Goal: Check status

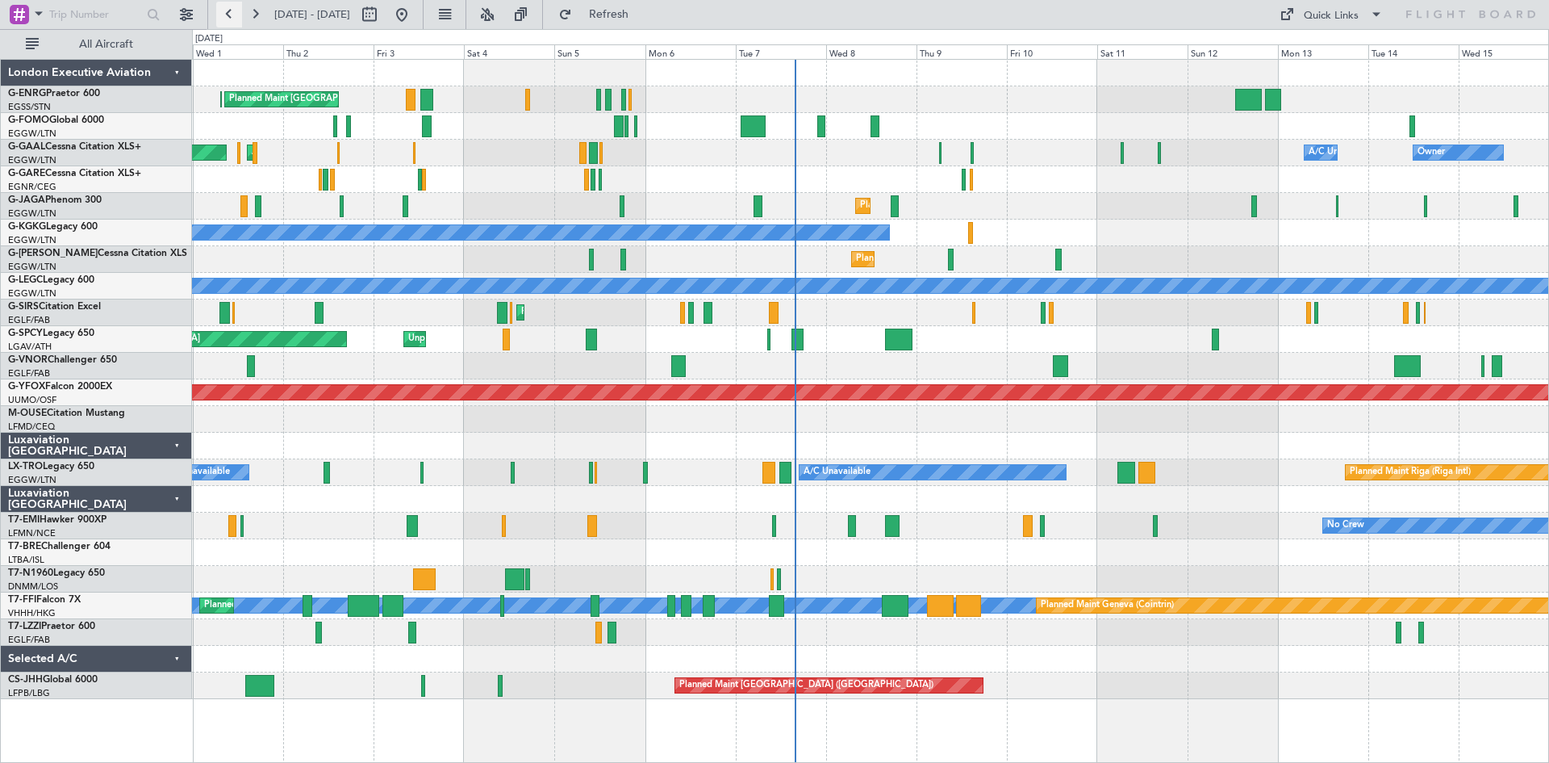
click at [227, 15] on button at bounding box center [229, 15] width 26 height 26
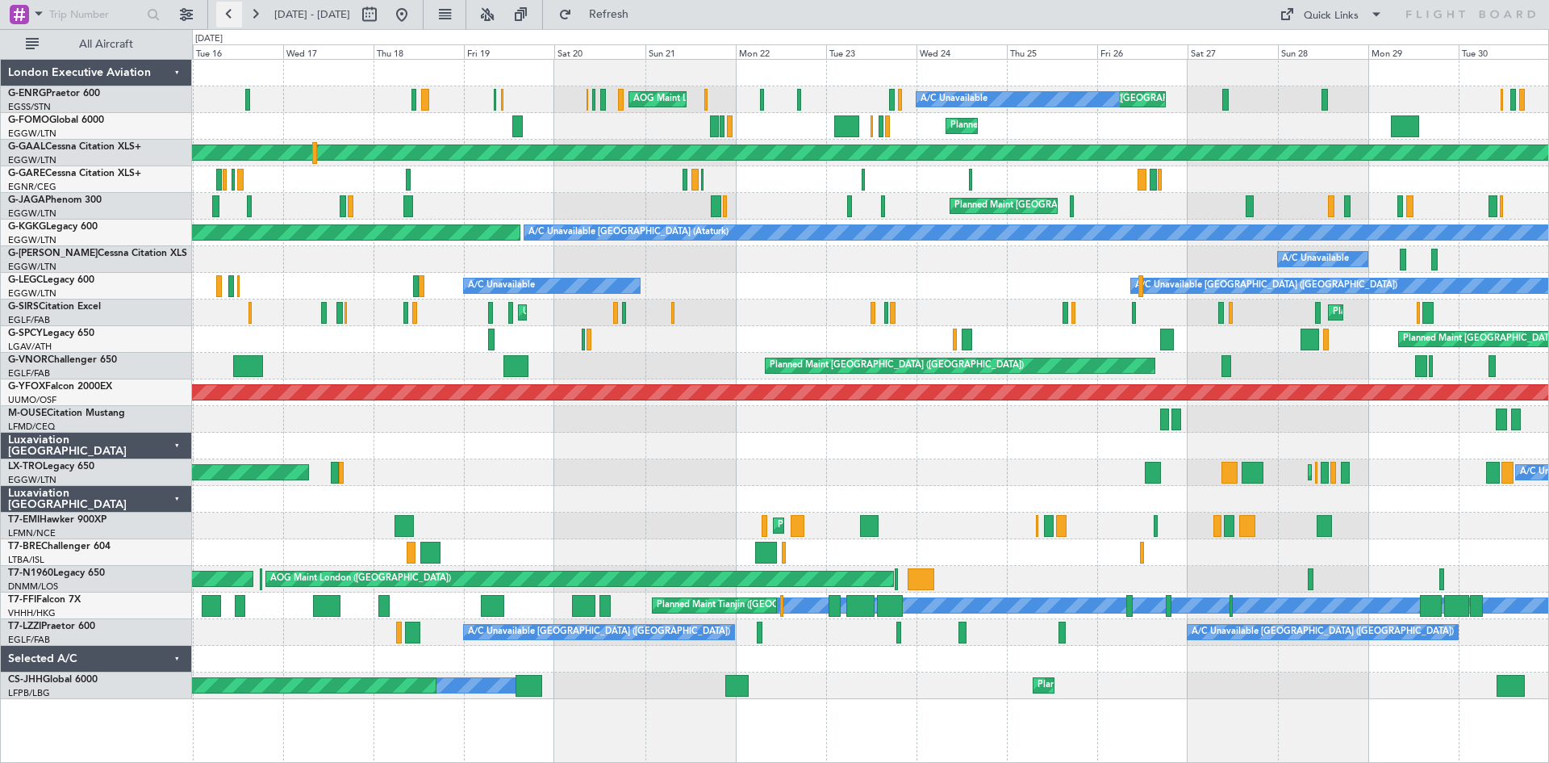
click at [235, 19] on button at bounding box center [229, 15] width 26 height 26
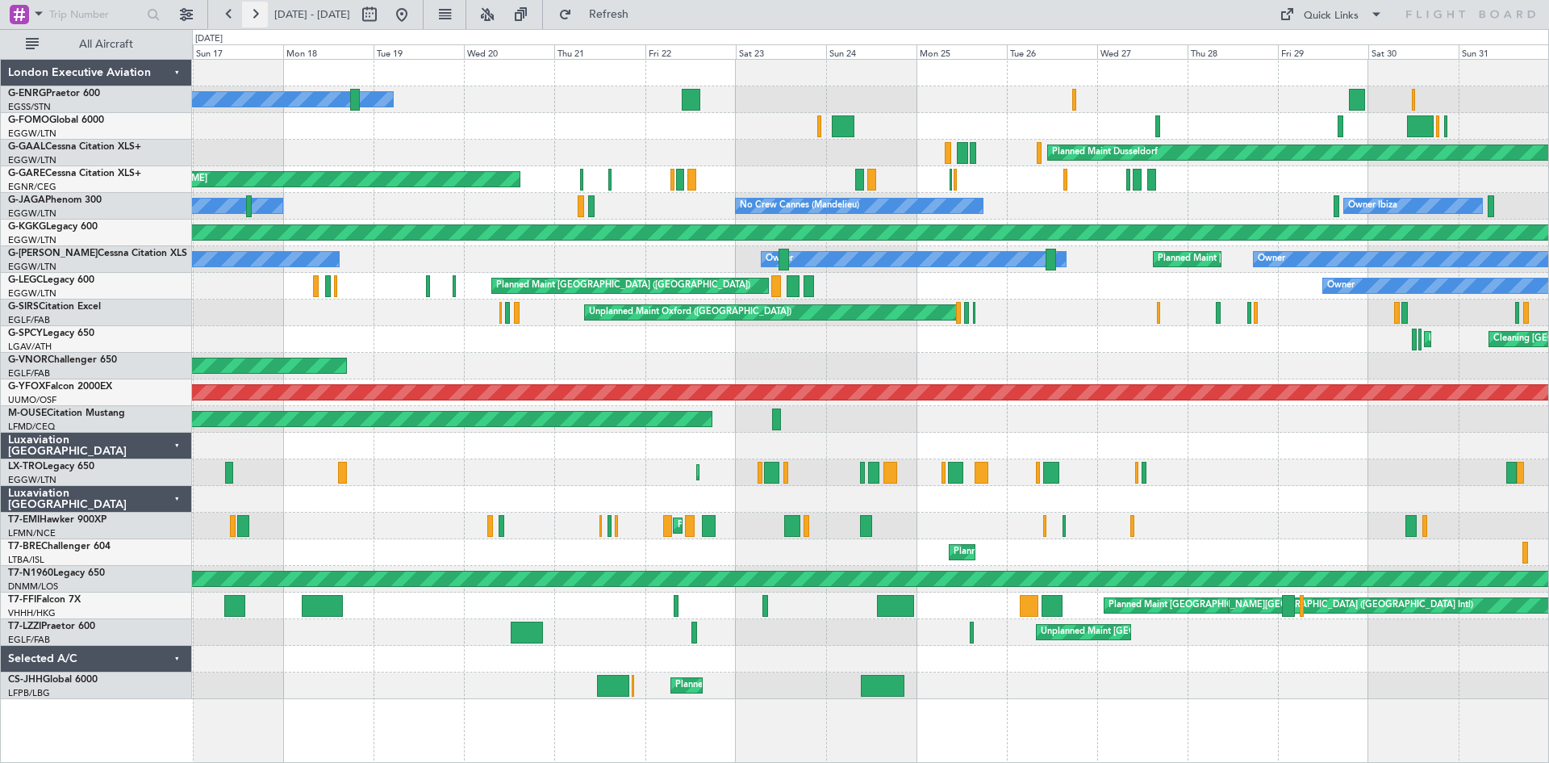
click at [253, 16] on button at bounding box center [255, 15] width 26 height 26
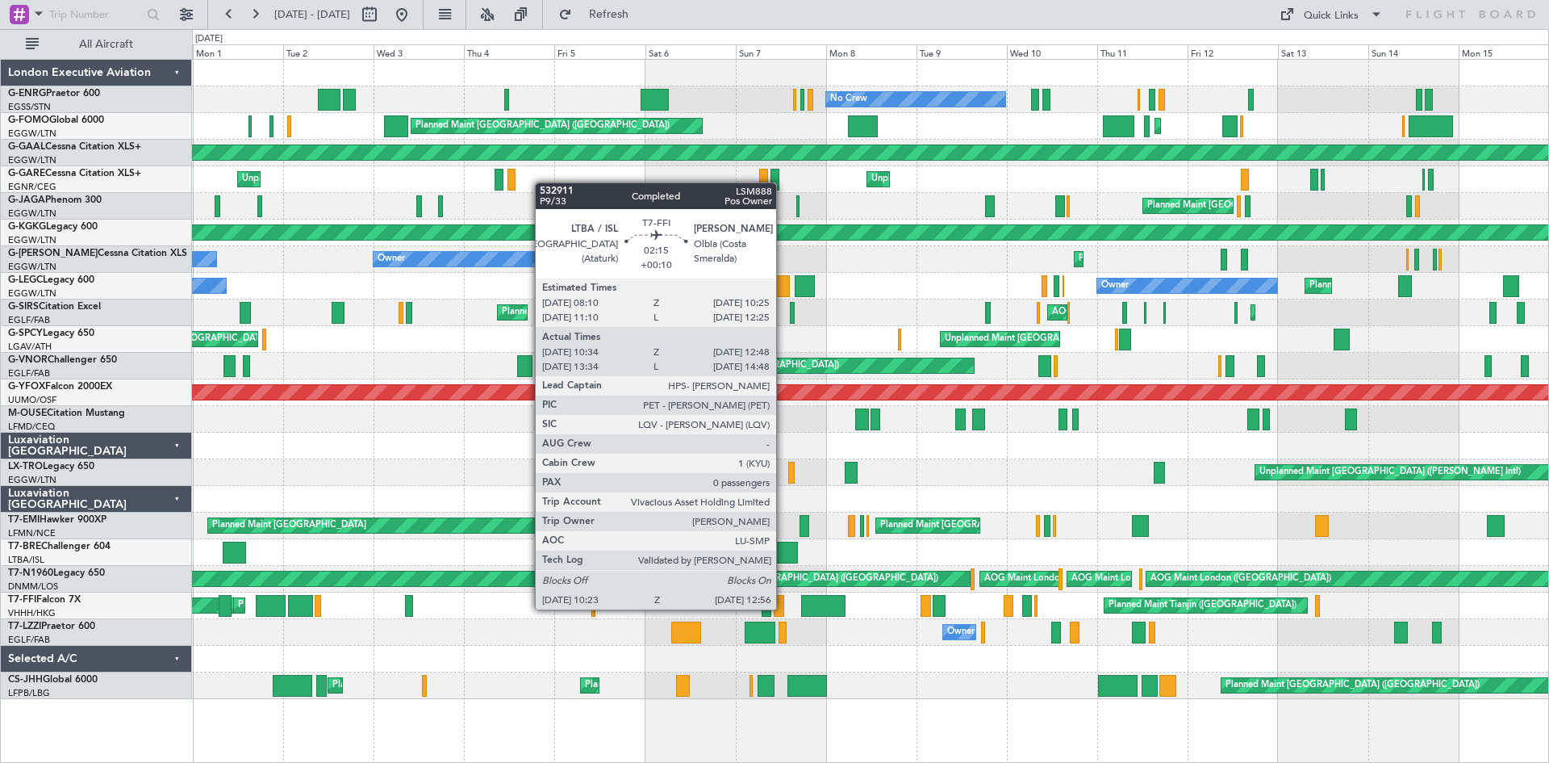
click at [783, 608] on div at bounding box center [779, 606] width 10 height 22
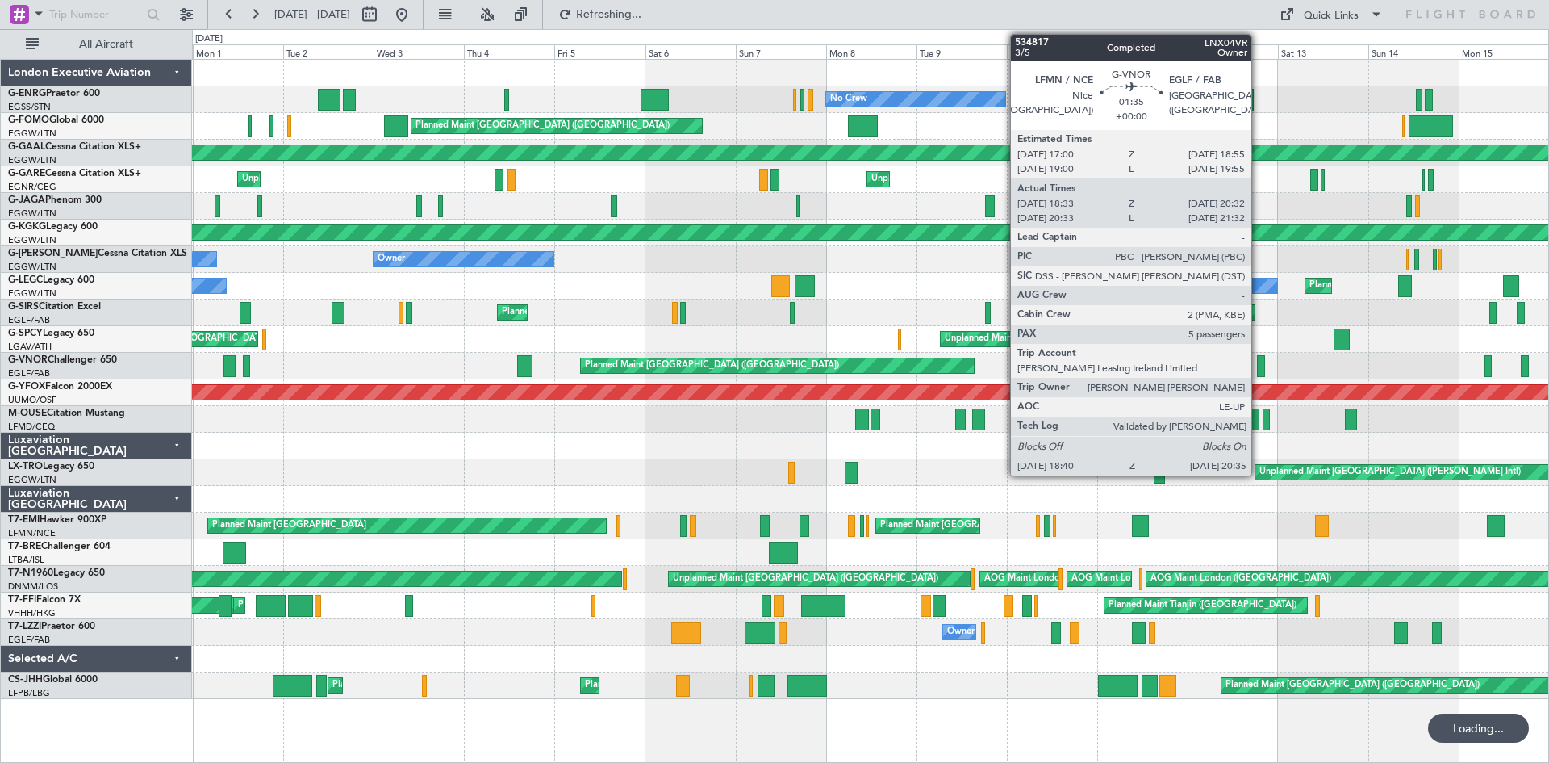
click at [1260, 367] on div at bounding box center [1260, 366] width 7 height 22
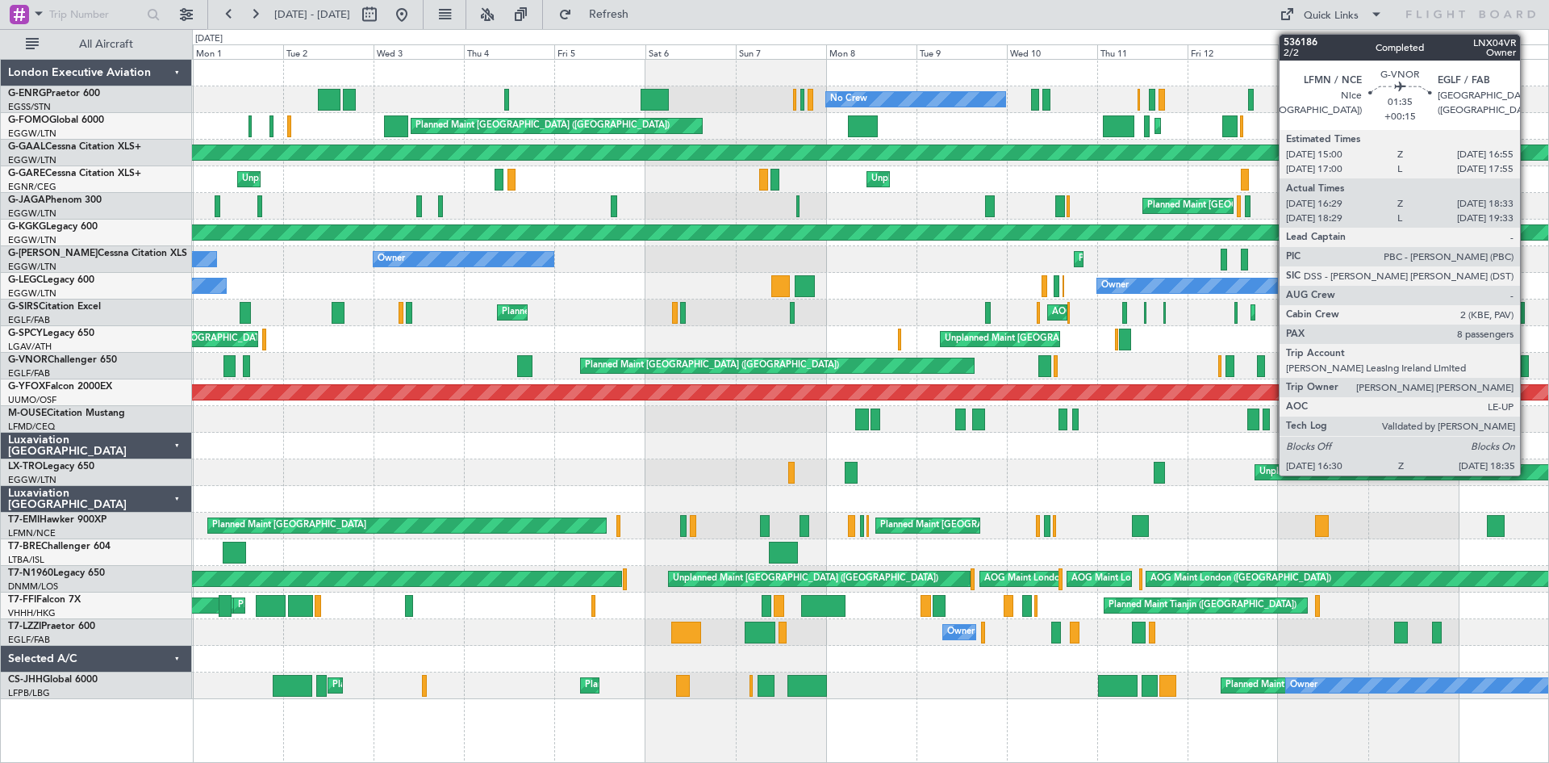
click at [1527, 363] on div at bounding box center [1525, 366] width 8 height 22
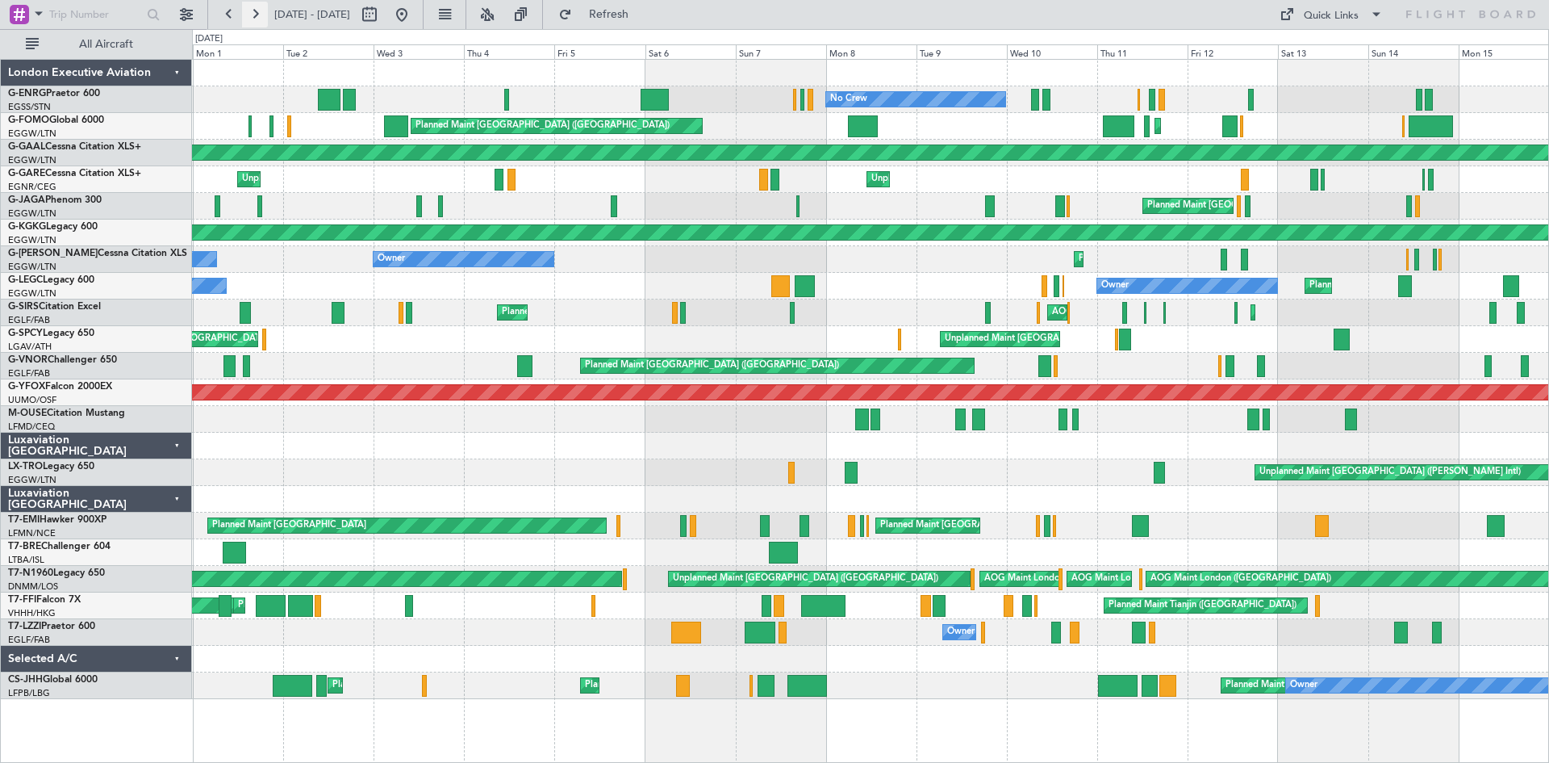
click at [256, 13] on button at bounding box center [255, 15] width 26 height 26
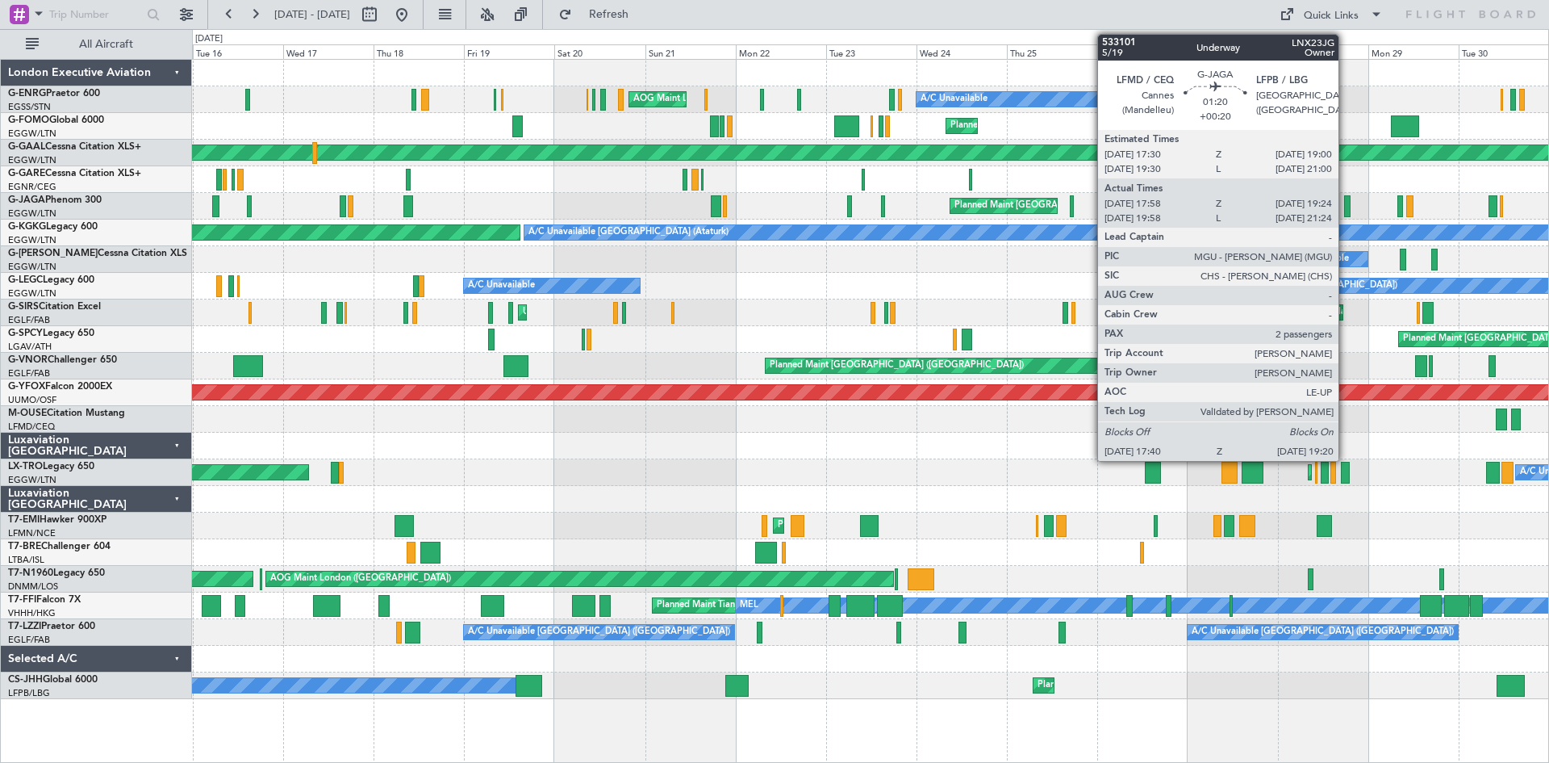
click at [1346, 213] on div at bounding box center [1347, 206] width 6 height 22
click at [1345, 209] on div at bounding box center [1347, 206] width 6 height 22
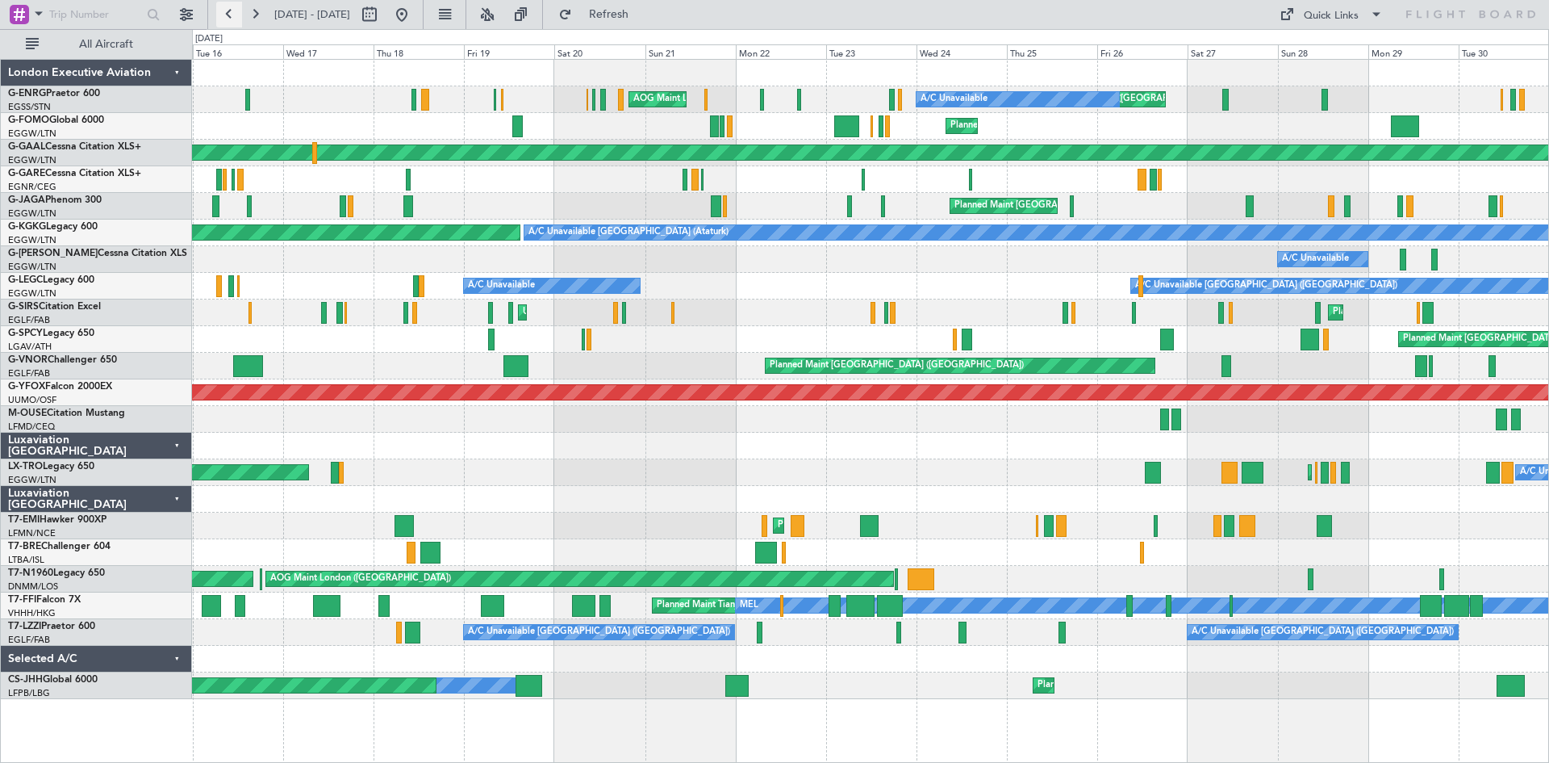
click at [229, 12] on button at bounding box center [229, 15] width 26 height 26
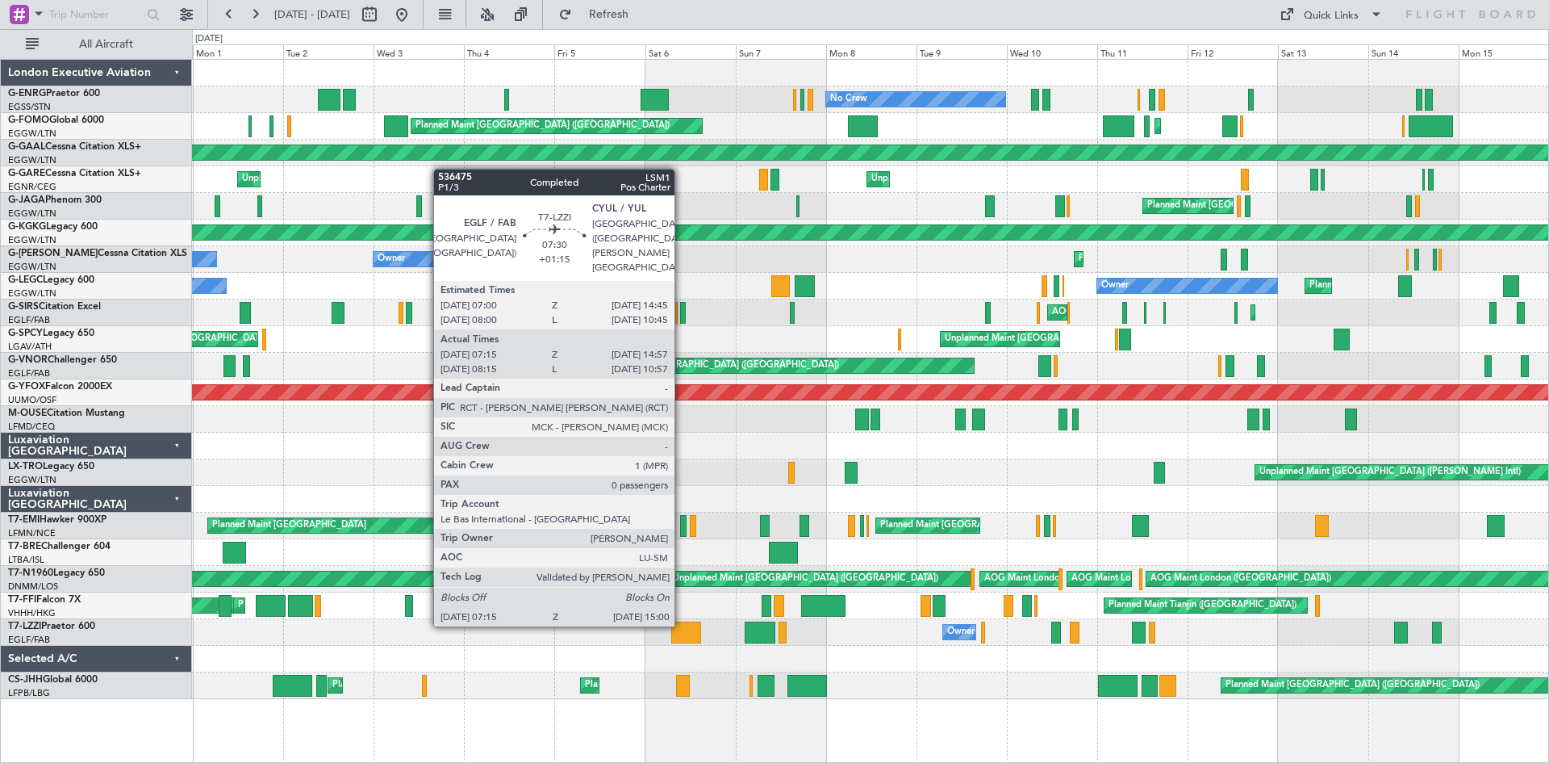
click at [682, 639] on div at bounding box center [686, 632] width 30 height 22
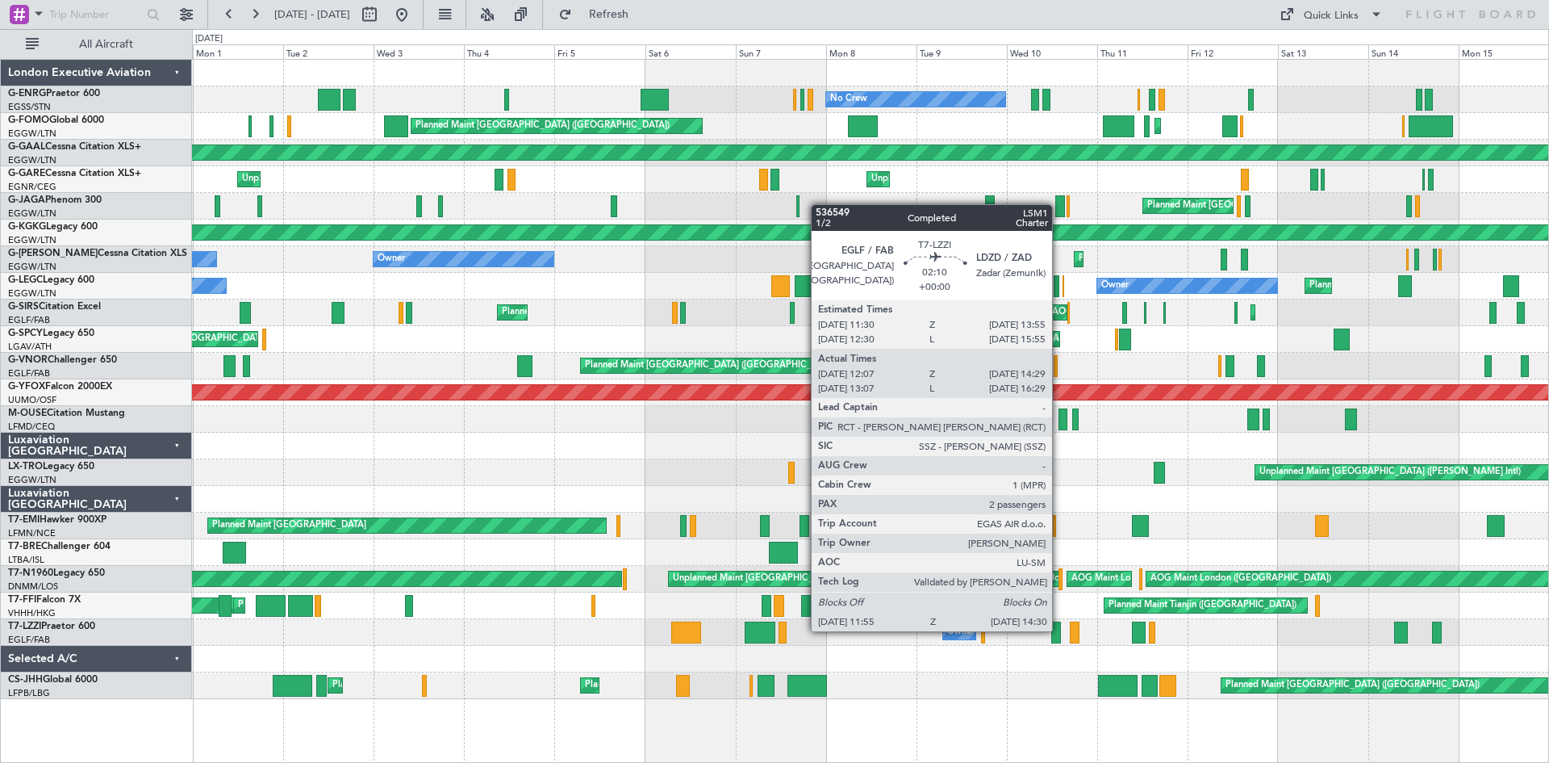
click at [1059, 629] on div at bounding box center [1056, 632] width 10 height 22
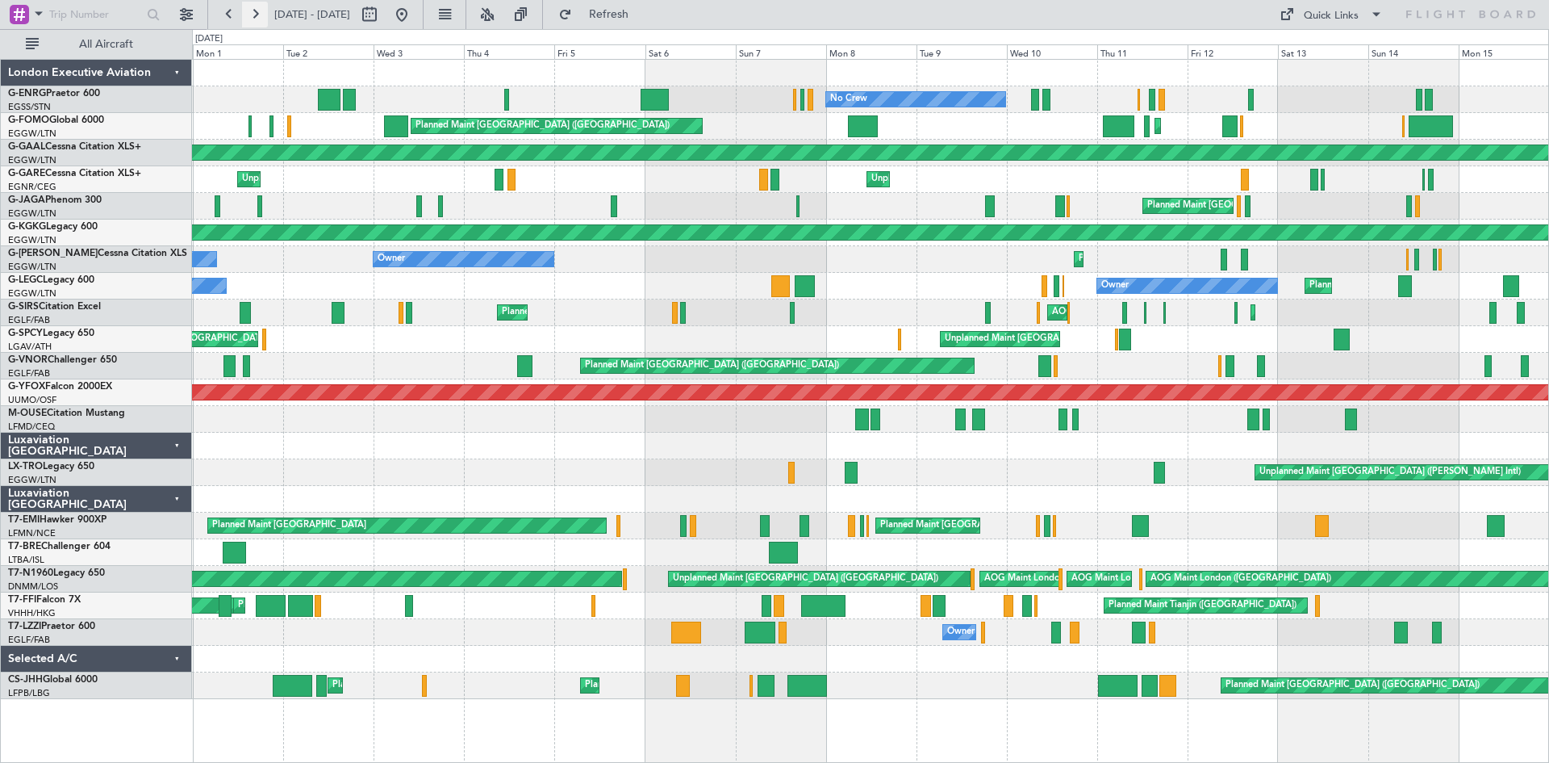
click at [249, 10] on button at bounding box center [255, 15] width 26 height 26
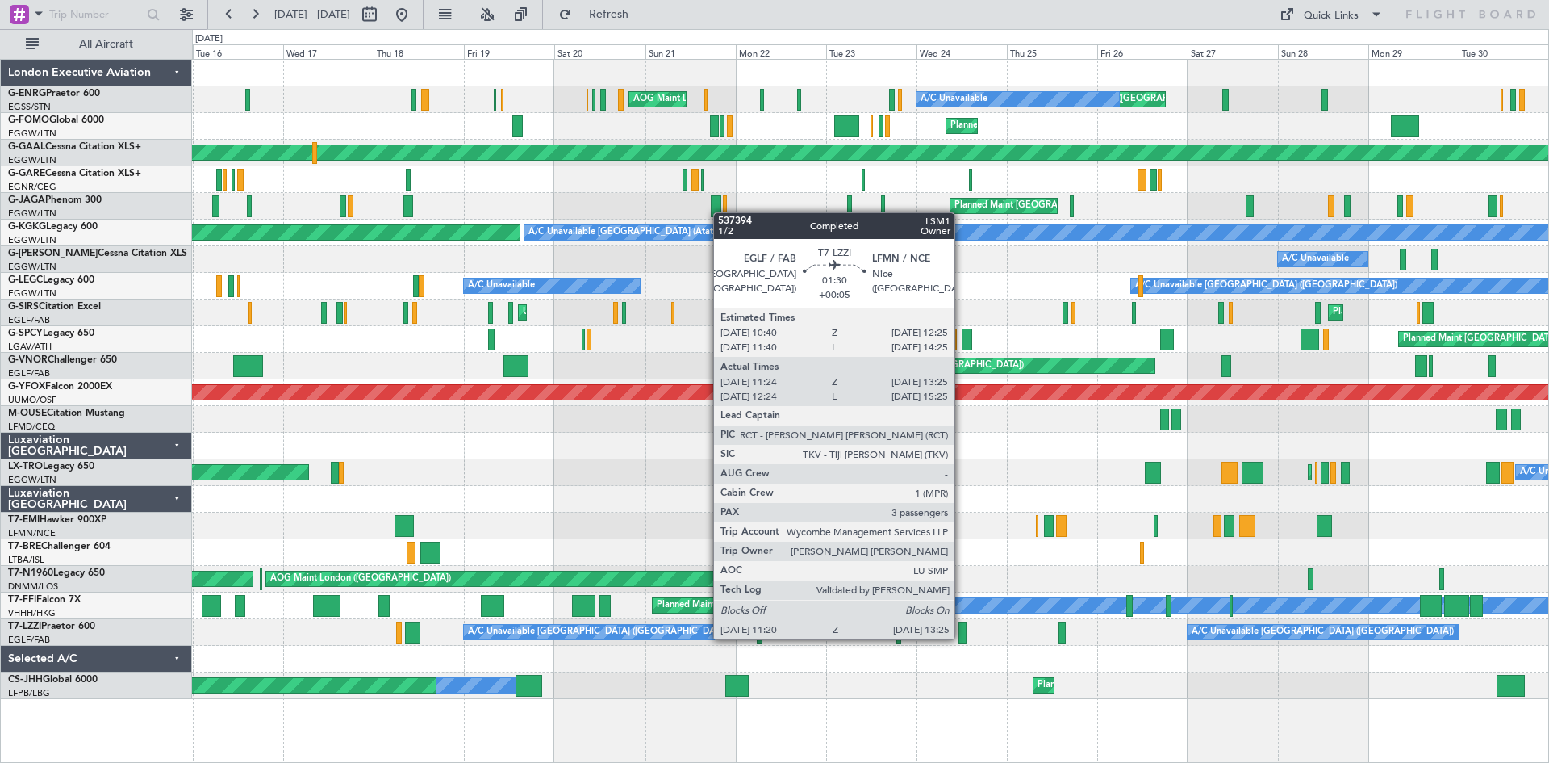
click at [962, 637] on div at bounding box center [963, 632] width 8 height 22
